Goal: Task Accomplishment & Management: Use online tool/utility

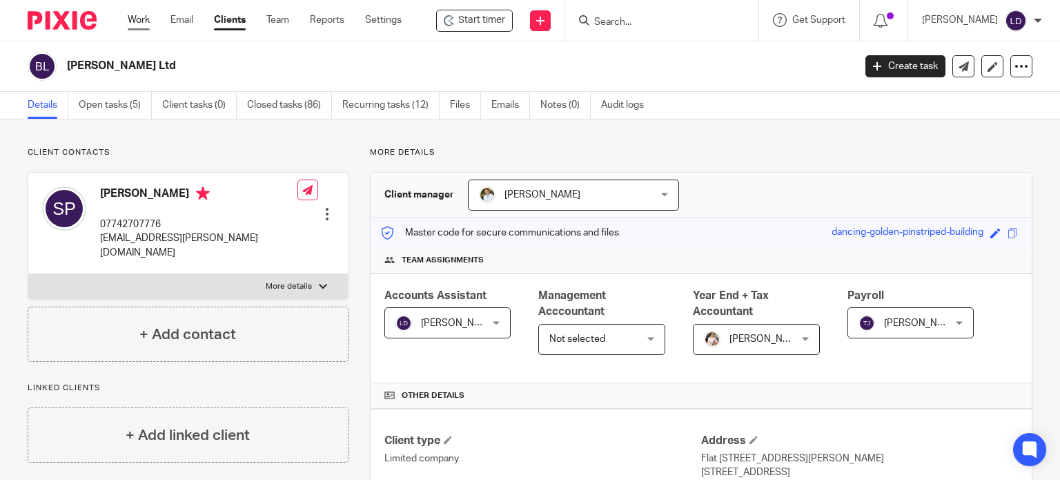
click at [135, 18] on link "Work" at bounding box center [139, 20] width 22 height 14
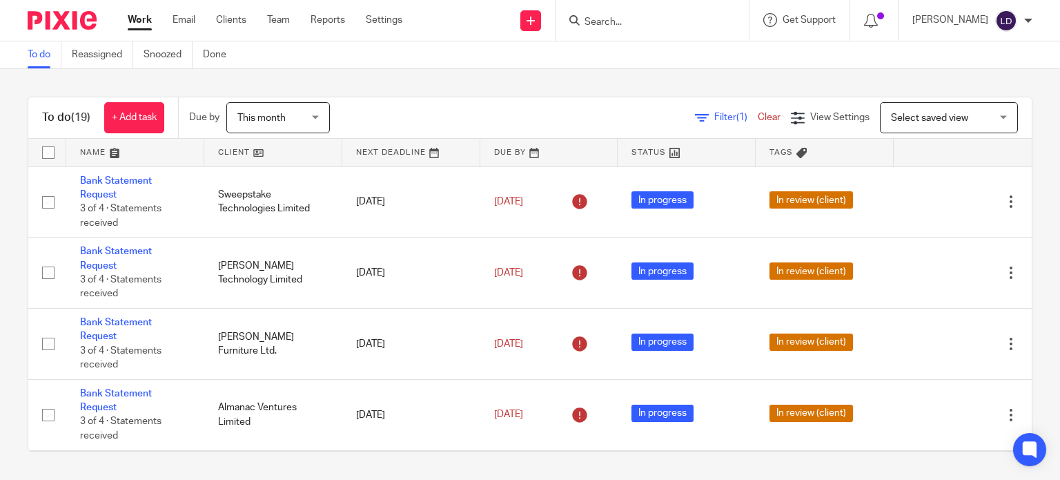
click at [210, 159] on link at bounding box center [273, 153] width 138 height 28
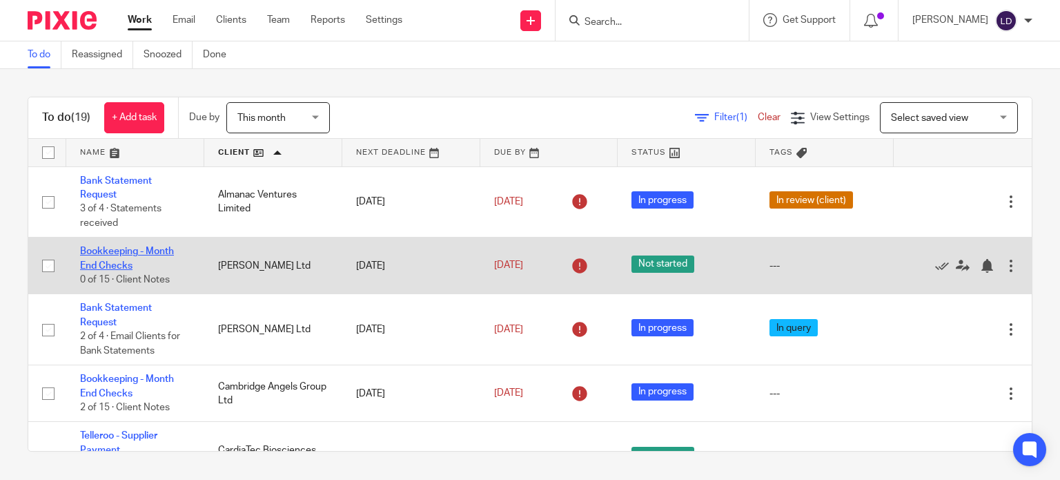
click at [129, 252] on link "Bookkeeping - Month End Checks" at bounding box center [127, 257] width 94 height 23
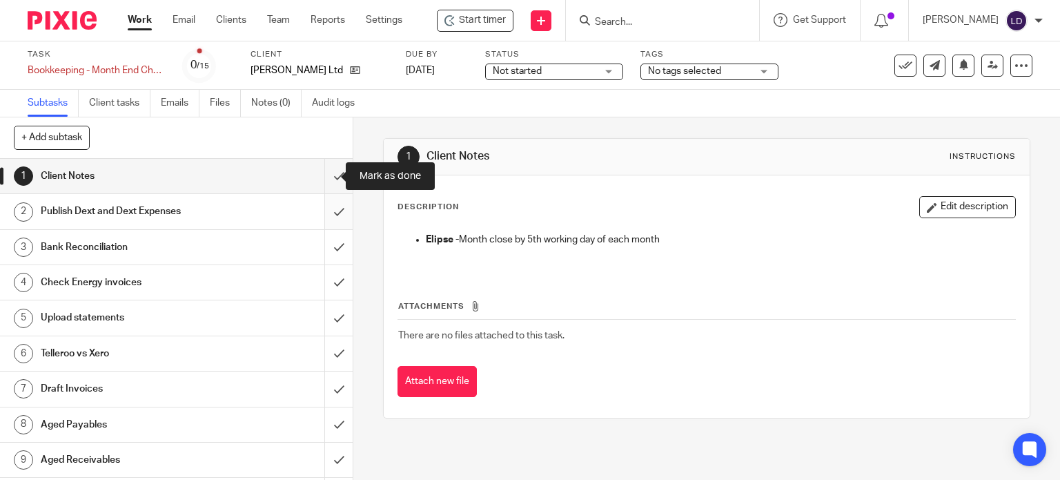
drag, startPoint x: 327, startPoint y: 179, endPoint x: 326, endPoint y: 204, distance: 25.6
click at [327, 180] on input "submit" at bounding box center [176, 176] width 353 height 35
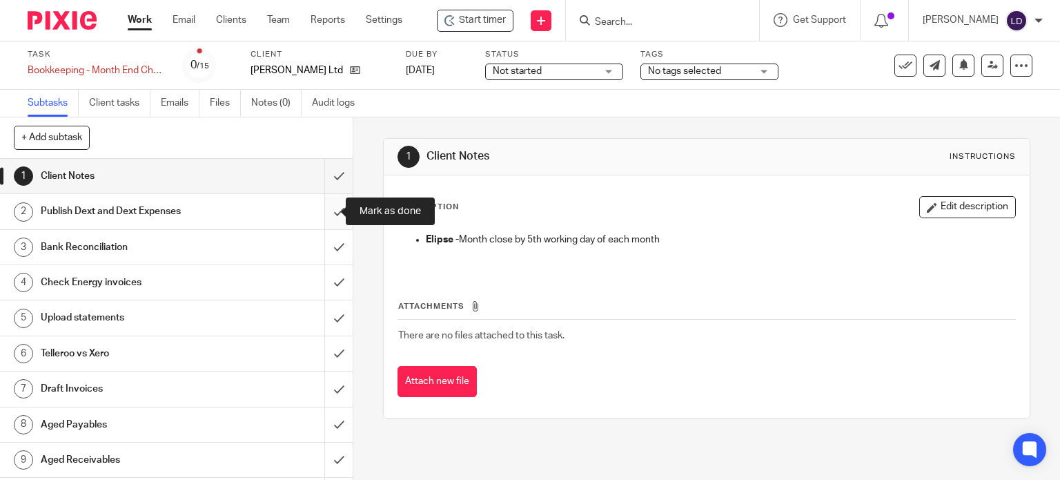
click at [326, 213] on input "submit" at bounding box center [176, 211] width 353 height 35
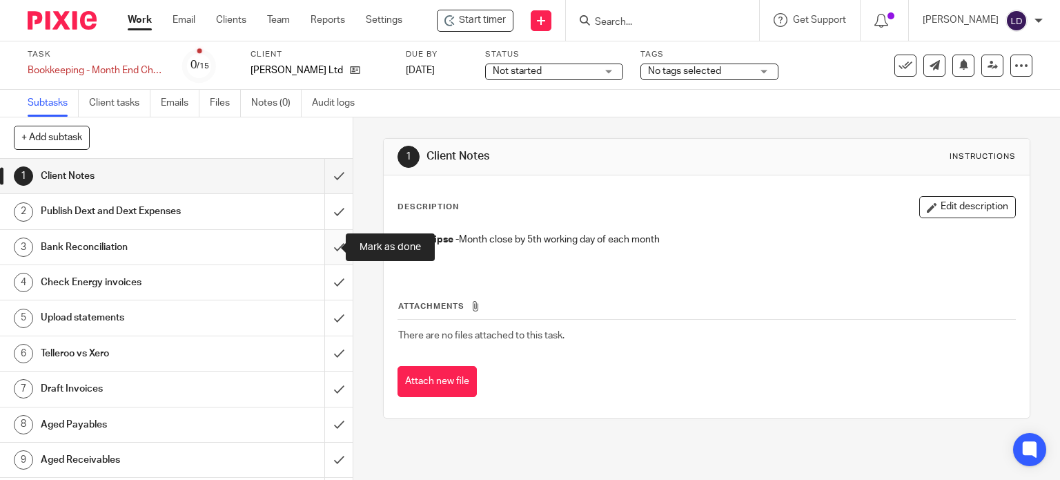
click at [324, 247] on input "submit" at bounding box center [176, 247] width 353 height 35
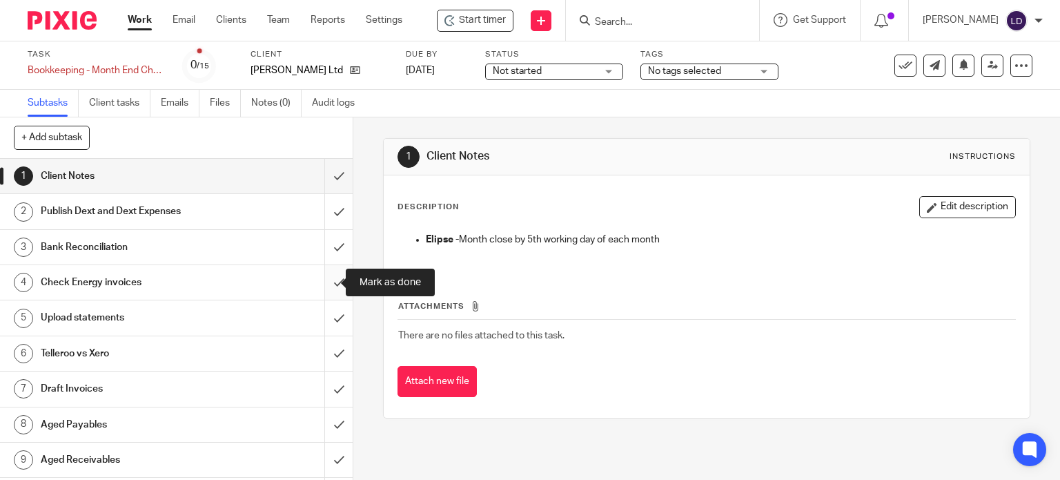
click at [323, 295] on input "submit" at bounding box center [176, 282] width 353 height 35
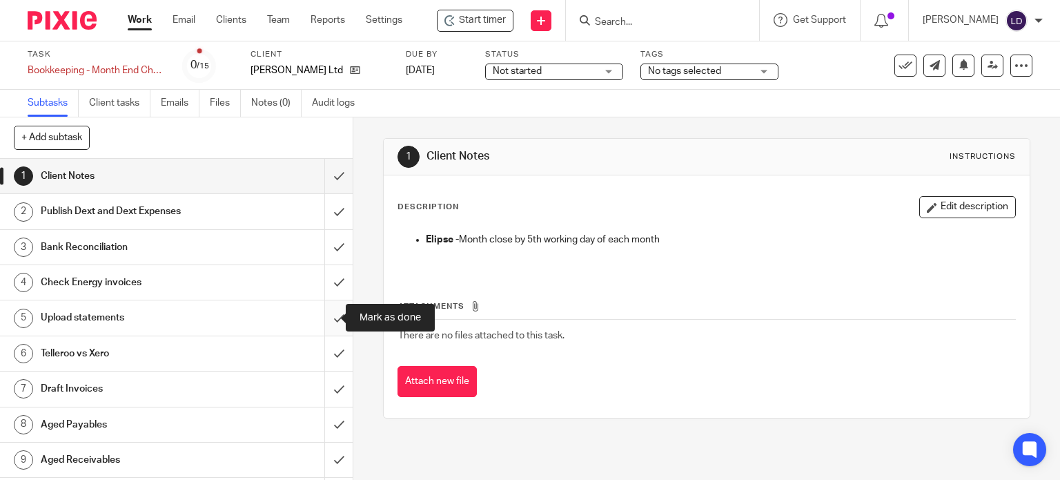
click at [332, 325] on input "submit" at bounding box center [176, 317] width 353 height 35
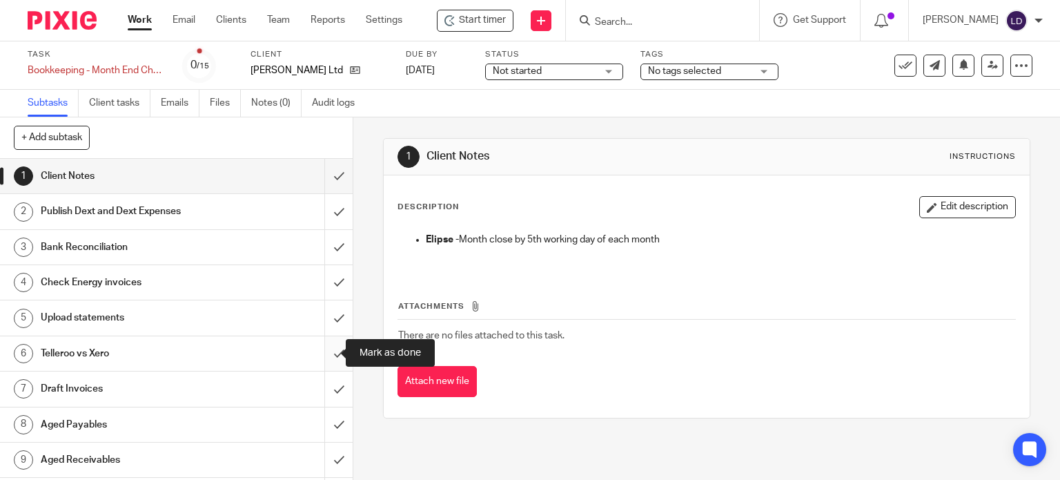
drag, startPoint x: 333, startPoint y: 357, endPoint x: 333, endPoint y: 369, distance: 11.7
click at [333, 359] on input "submit" at bounding box center [176, 353] width 353 height 35
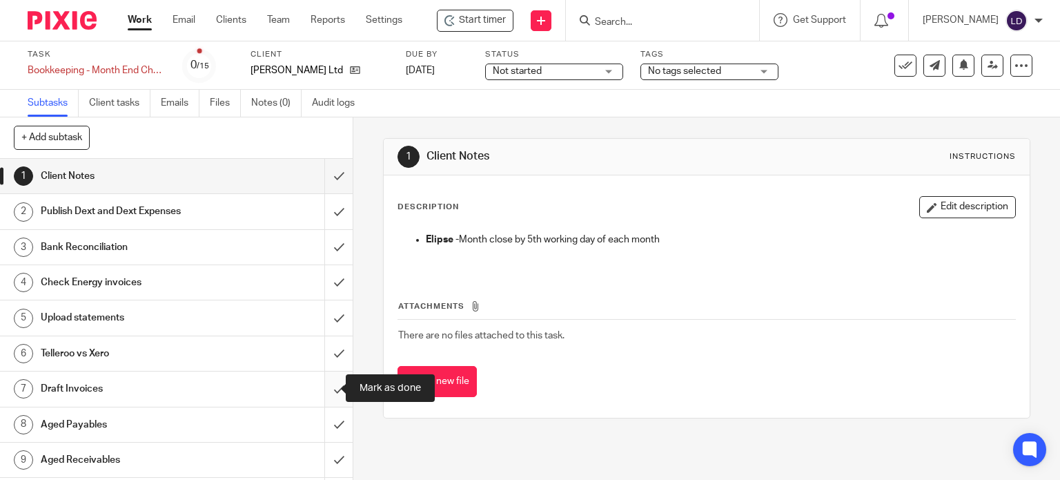
drag, startPoint x: 333, startPoint y: 386, endPoint x: 330, endPoint y: 416, distance: 29.8
click at [333, 386] on input "submit" at bounding box center [176, 388] width 353 height 35
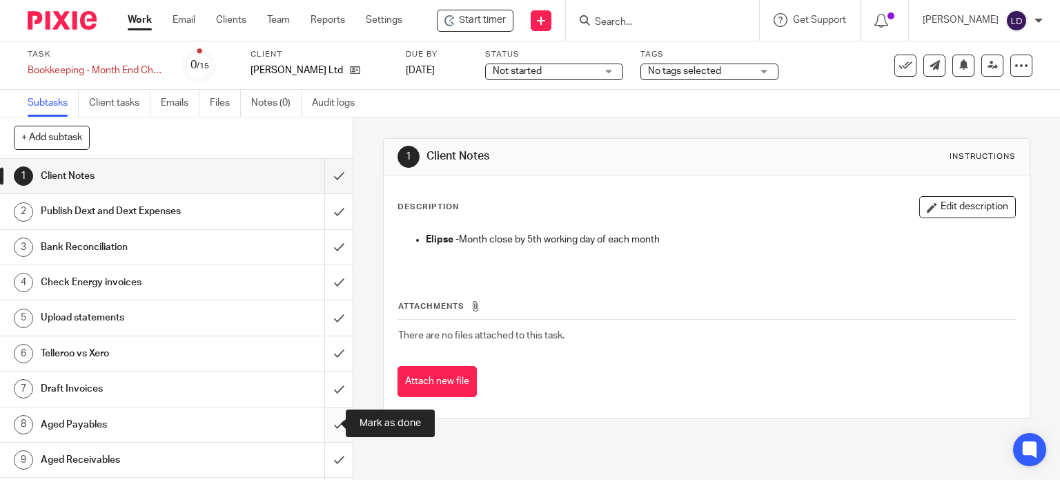
drag, startPoint x: 330, startPoint y: 422, endPoint x: 329, endPoint y: 438, distance: 16.6
click at [329, 423] on input "submit" at bounding box center [176, 424] width 353 height 35
click at [329, 449] on input "submit" at bounding box center [176, 460] width 353 height 35
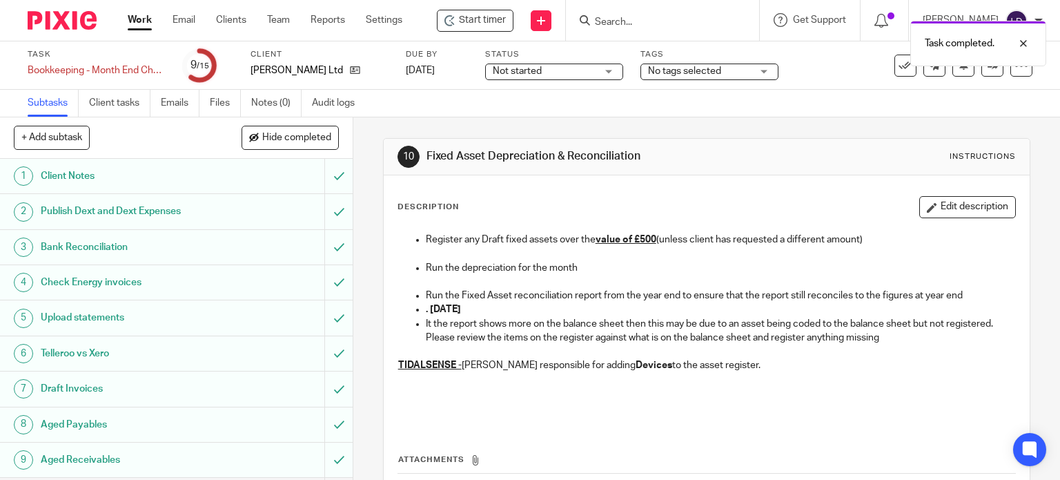
scroll to position [222, 0]
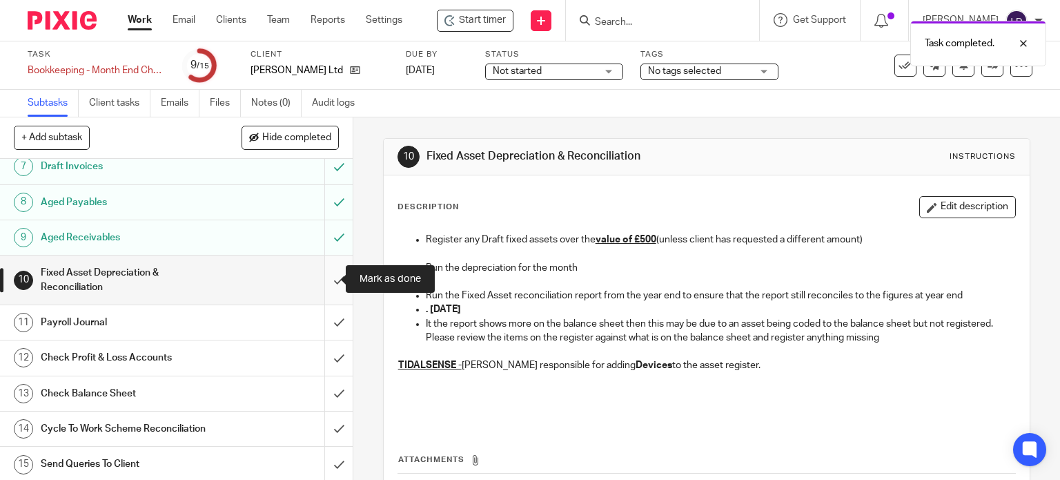
click at [324, 276] on input "submit" at bounding box center [176, 279] width 353 height 49
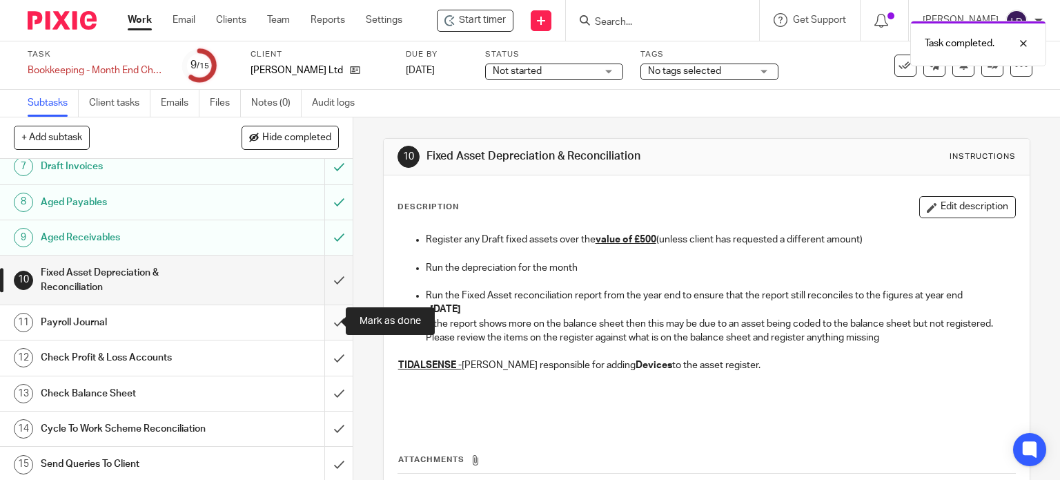
click at [328, 331] on input "submit" at bounding box center [176, 322] width 353 height 35
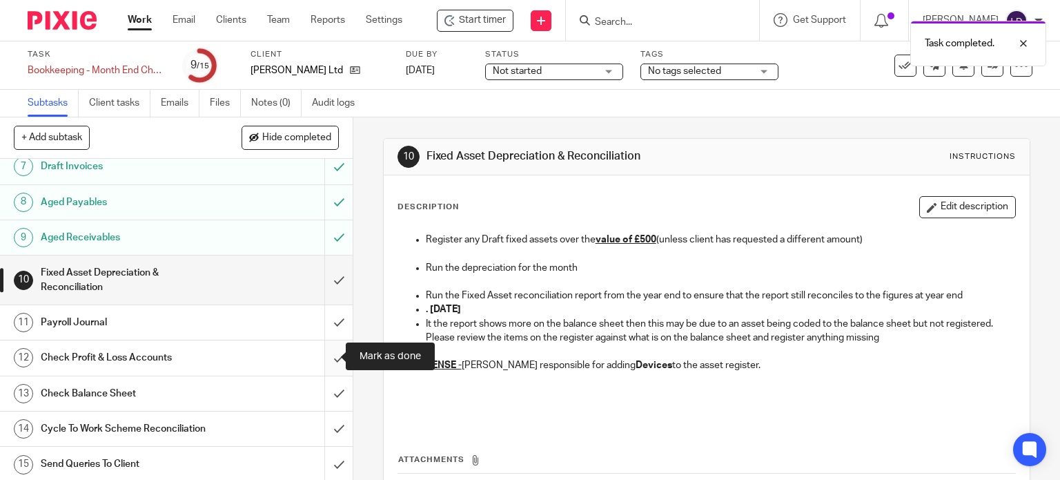
click at [329, 353] on input "submit" at bounding box center [176, 357] width 353 height 35
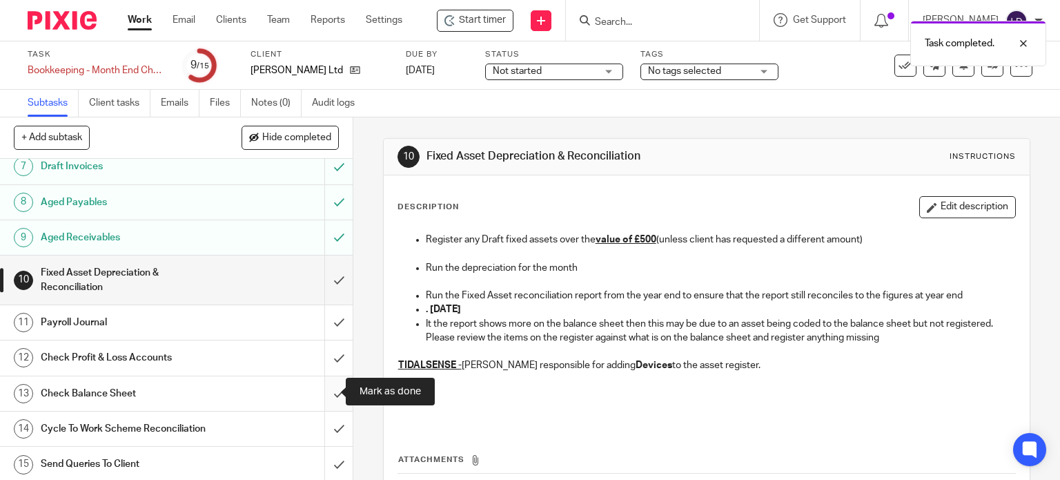
drag, startPoint x: 329, startPoint y: 386, endPoint x: 329, endPoint y: 394, distance: 8.3
click at [329, 386] on input "submit" at bounding box center [176, 393] width 353 height 35
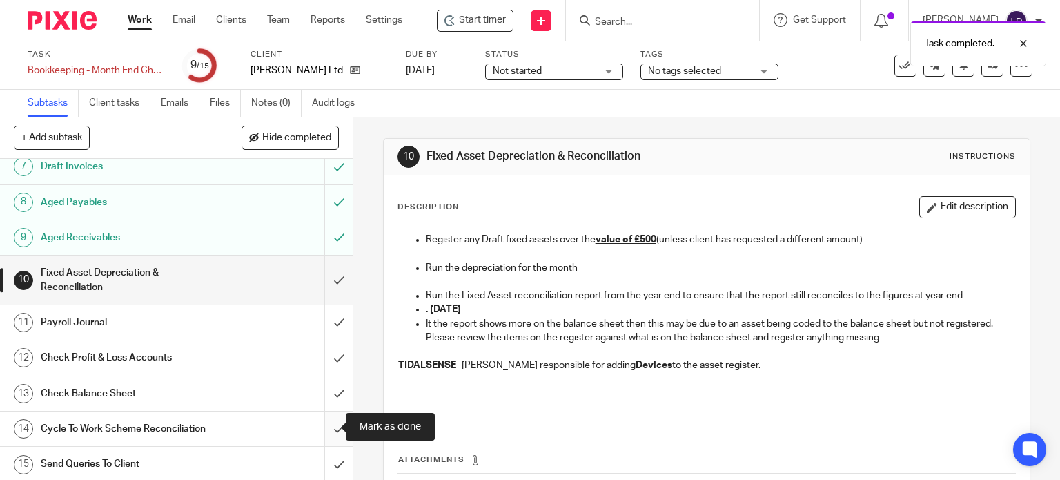
drag, startPoint x: 331, startPoint y: 419, endPoint x: 331, endPoint y: 441, distance: 22.1
click at [331, 419] on input "submit" at bounding box center [176, 428] width 353 height 35
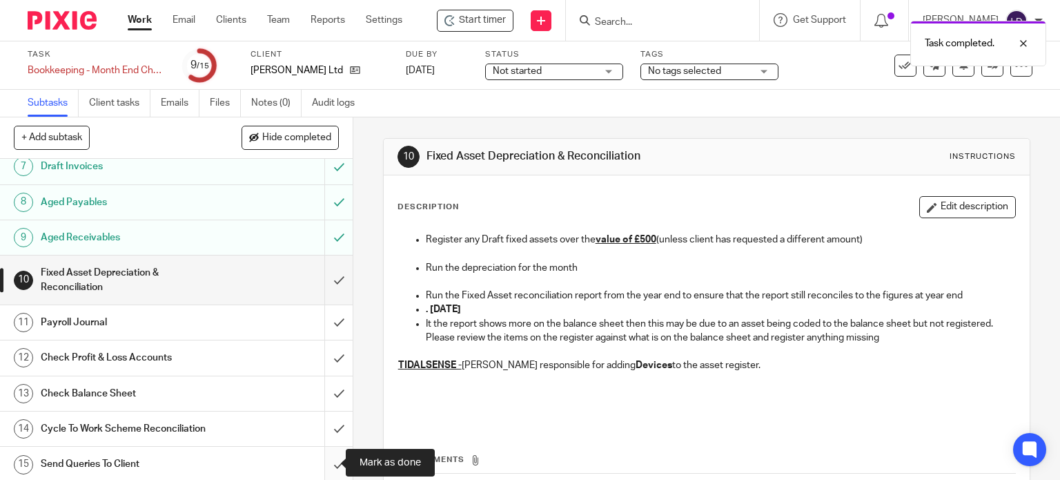
click at [333, 452] on input "submit" at bounding box center [176, 464] width 353 height 35
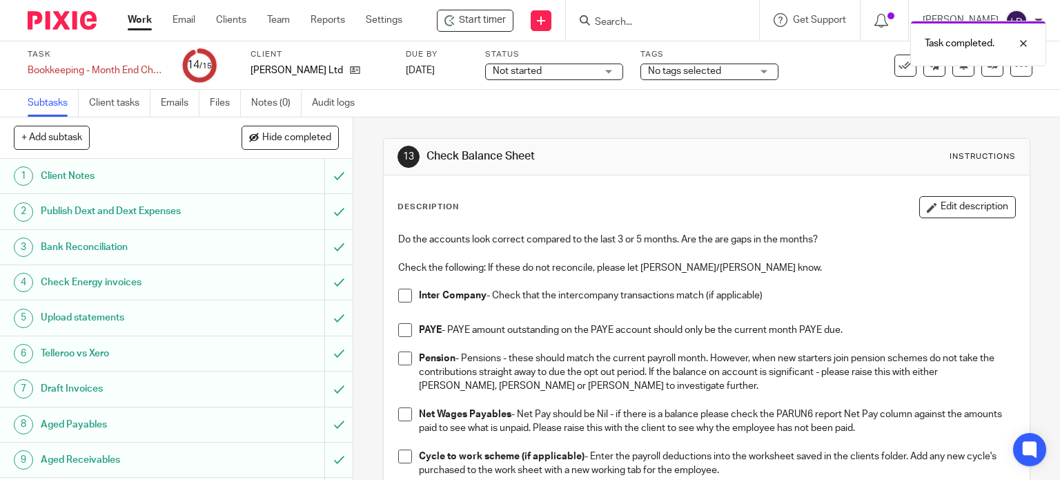
scroll to position [222, 0]
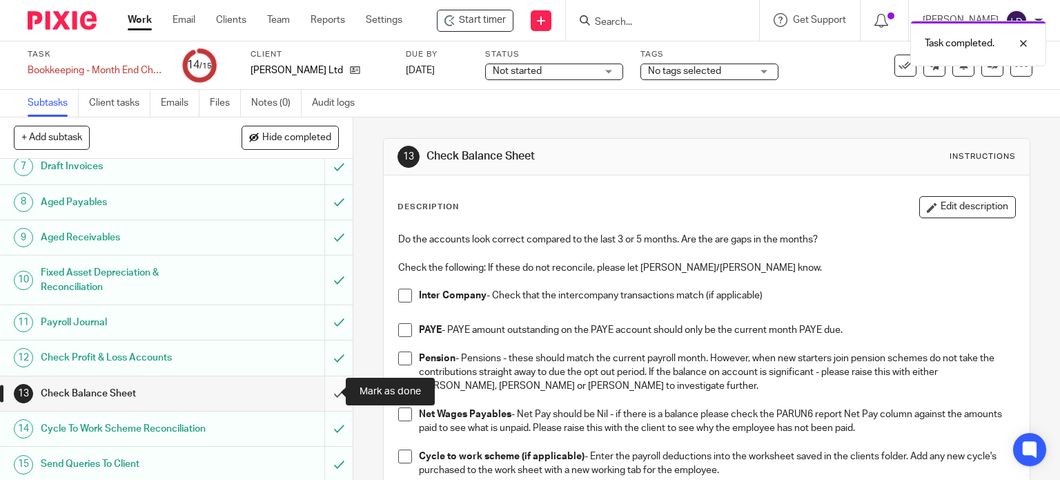
click at [322, 389] on input "submit" at bounding box center [176, 393] width 353 height 35
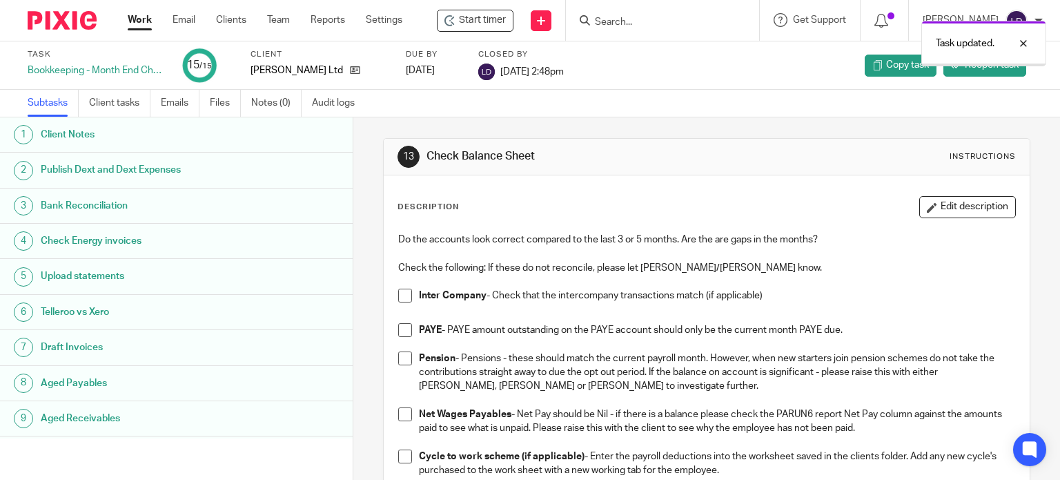
drag, startPoint x: 138, startPoint y: 26, endPoint x: 157, endPoint y: 66, distance: 43.8
click at [139, 26] on link "Work" at bounding box center [140, 20] width 24 height 14
